Goal: Navigation & Orientation: Find specific page/section

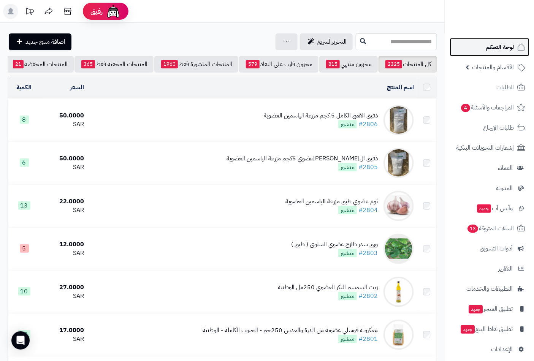
click at [494, 46] on span "لوحة التحكم" at bounding box center [500, 47] width 28 height 11
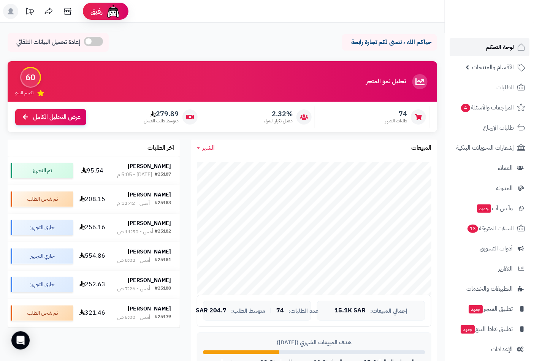
click at [507, 49] on span "لوحة التحكم" at bounding box center [500, 47] width 28 height 11
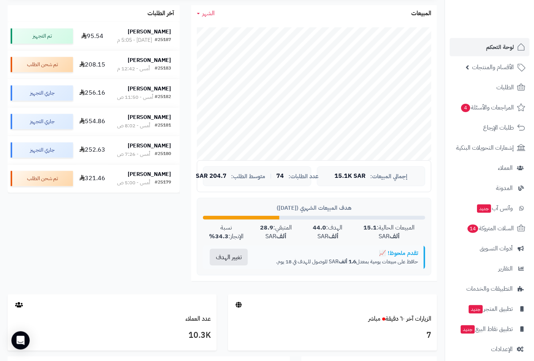
scroll to position [141, 0]
